Goal: Ask a question

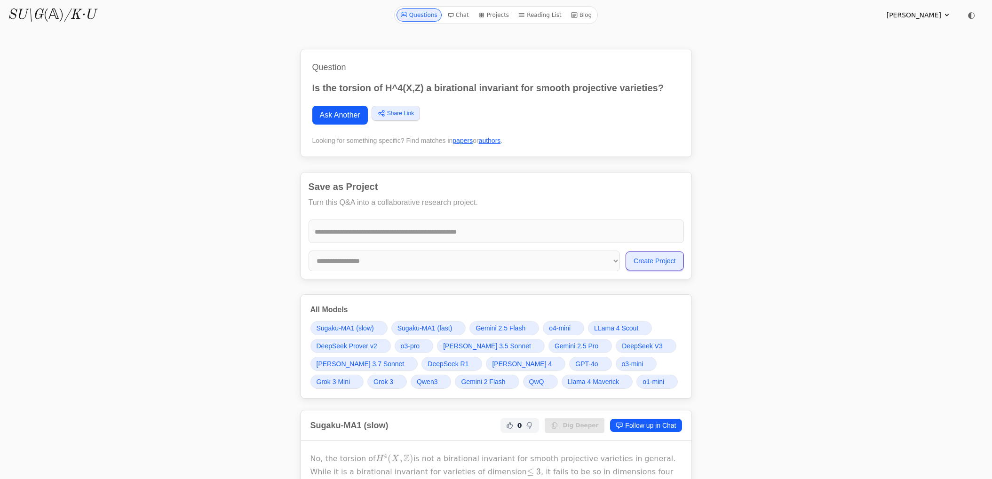
click at [344, 113] on link "Ask Another" at bounding box center [340, 115] width 56 height 19
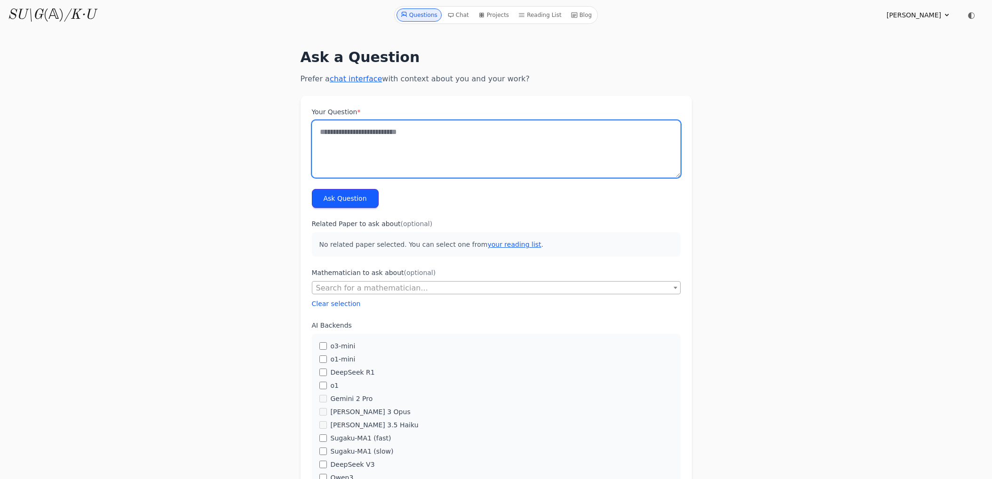
click at [361, 133] on textarea "Your Question *" at bounding box center [496, 148] width 369 height 57
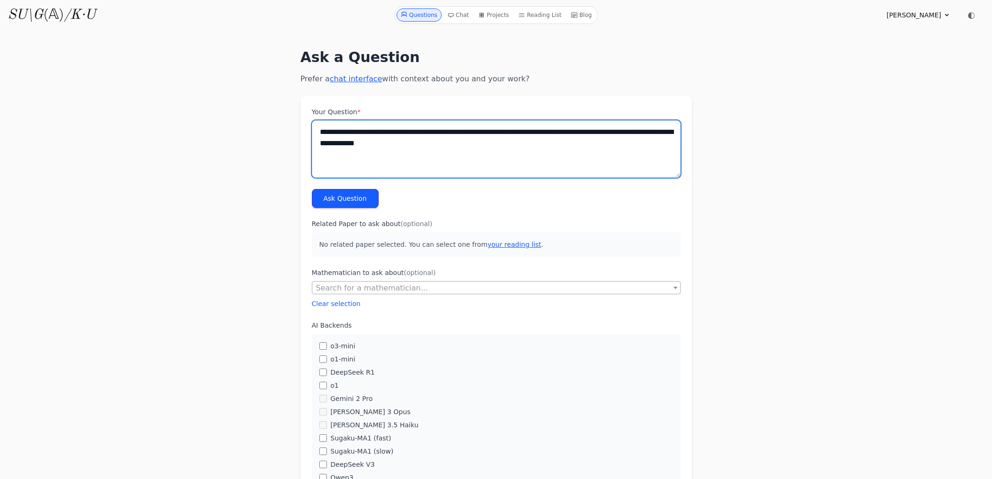
type textarea "**********"
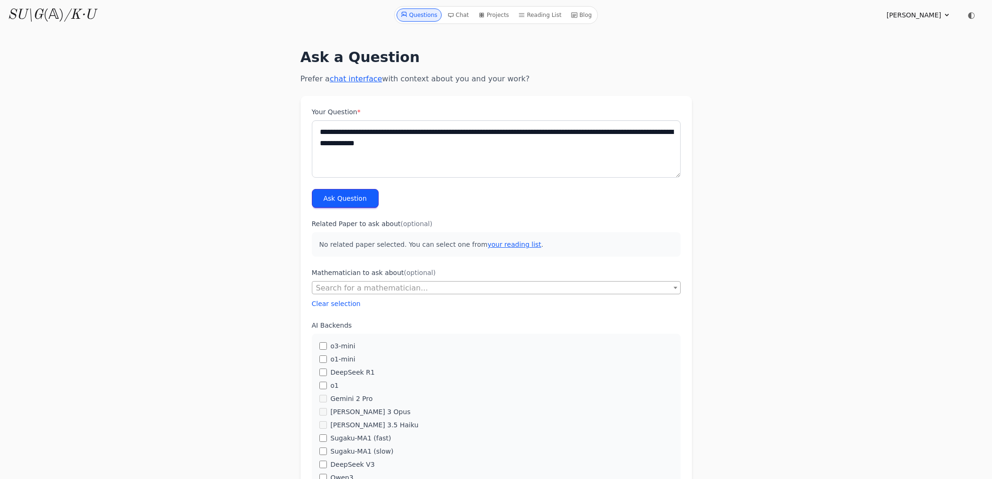
click at [351, 193] on button "Ask Question" at bounding box center [345, 198] width 67 height 19
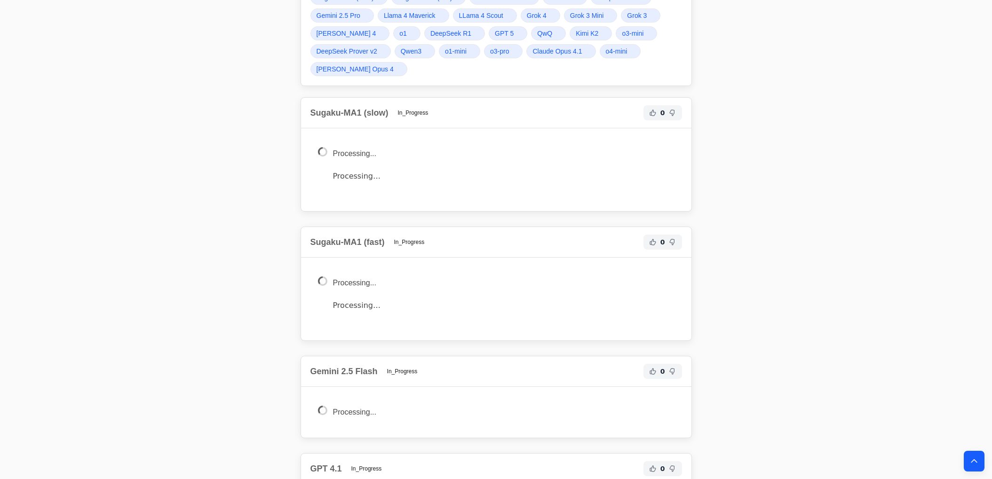
scroll to position [347, 0]
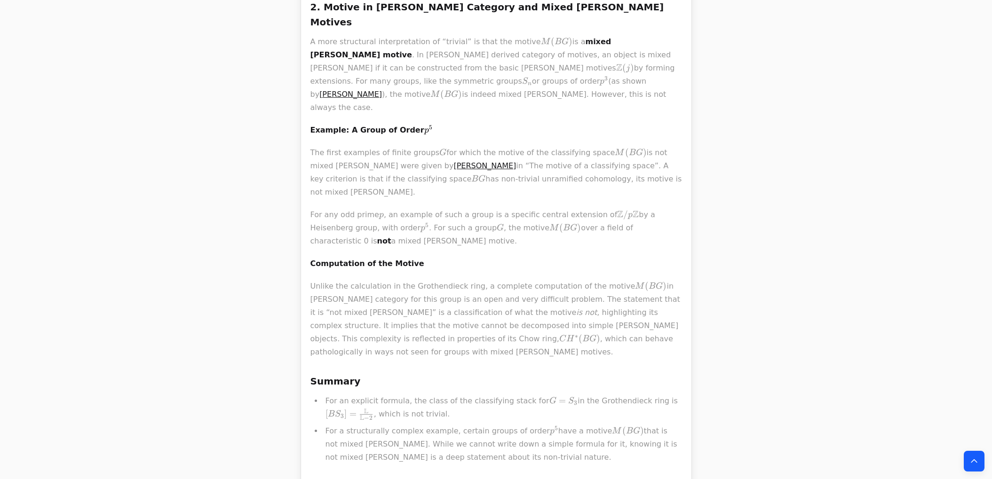
scroll to position [895, 0]
drag, startPoint x: 423, startPoint y: 113, endPoint x: 524, endPoint y: 108, distance: 101.8
click at [524, 147] on p "The first examples of finite groups G G G for which the motive of the classifyi…" at bounding box center [497, 173] width 372 height 53
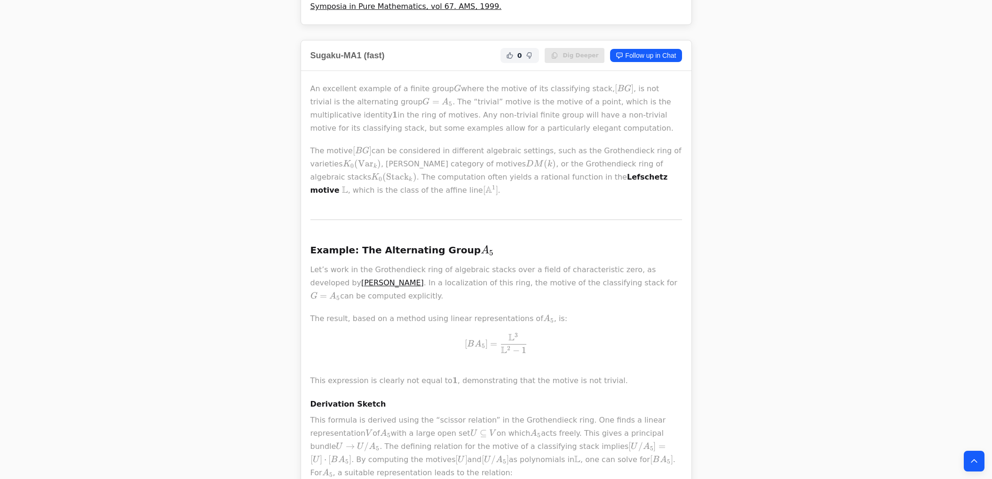
scroll to position [1467, 0]
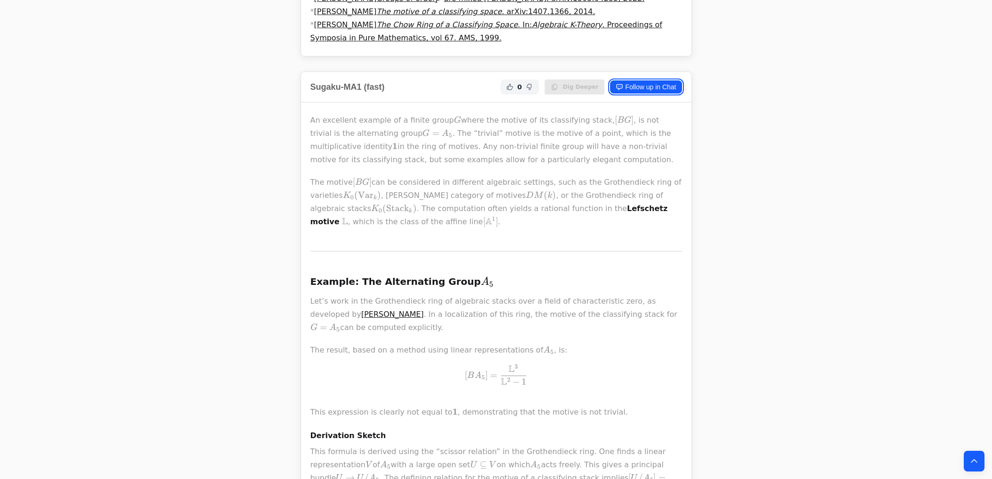
click at [633, 80] on link "Follow up in Chat" at bounding box center [646, 86] width 72 height 13
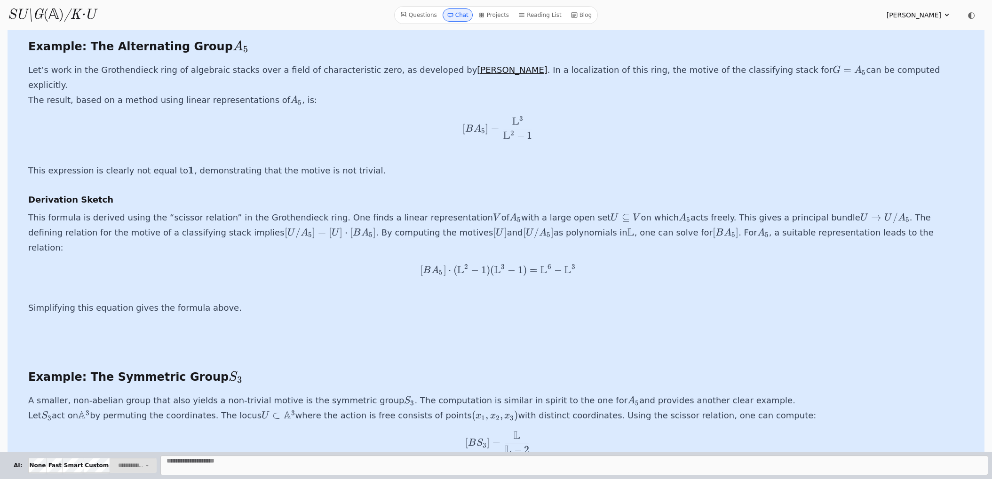
scroll to position [3266, 0]
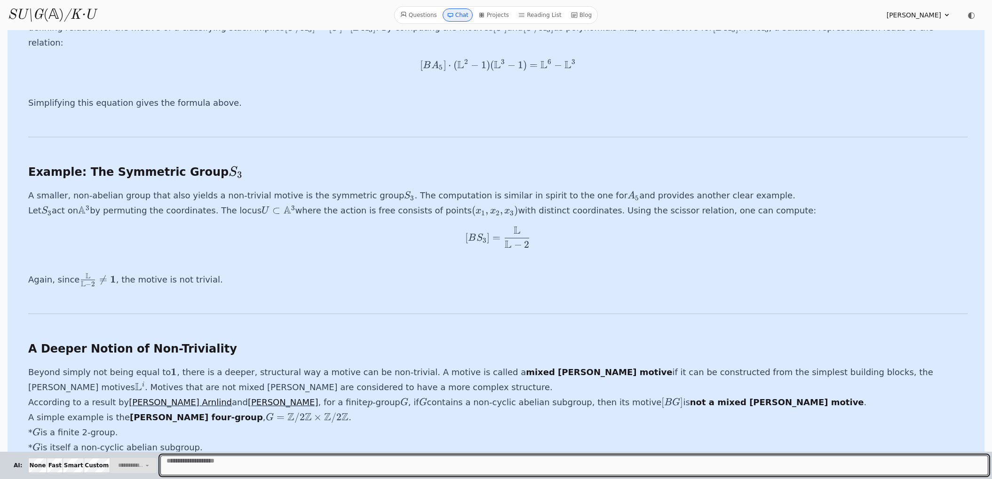
click at [407, 463] on textarea "Message" at bounding box center [574, 466] width 828 height 20
type textarea "*"
type textarea "**********"
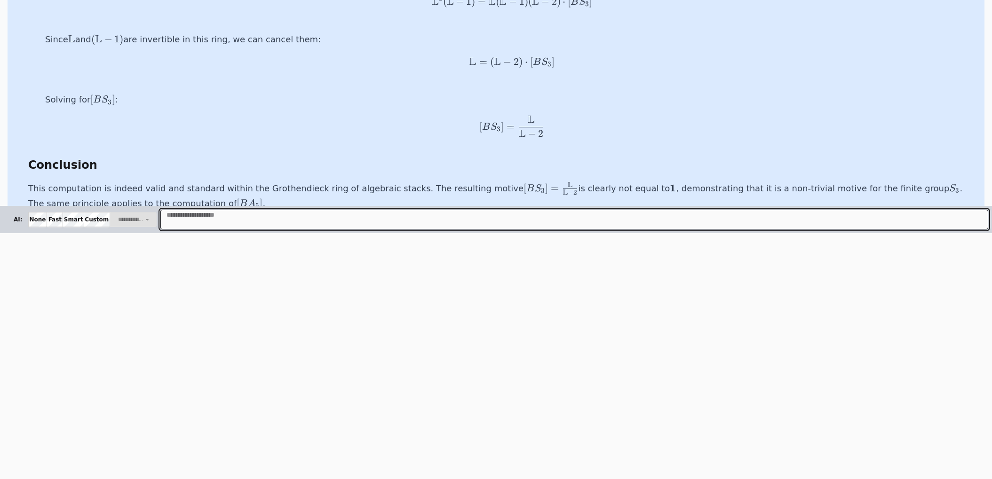
scroll to position [243, 0]
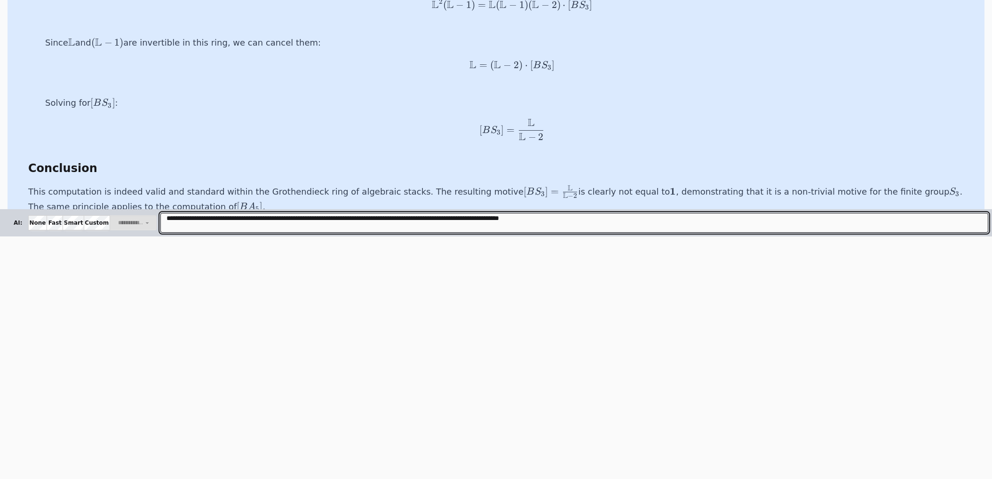
type textarea "**********"
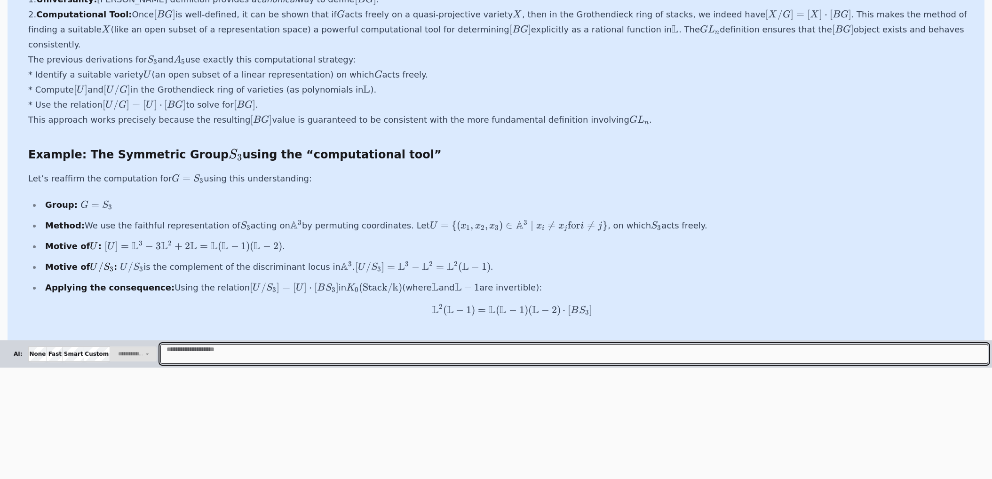
scroll to position [4984, 0]
